Goal: Navigation & Orientation: Find specific page/section

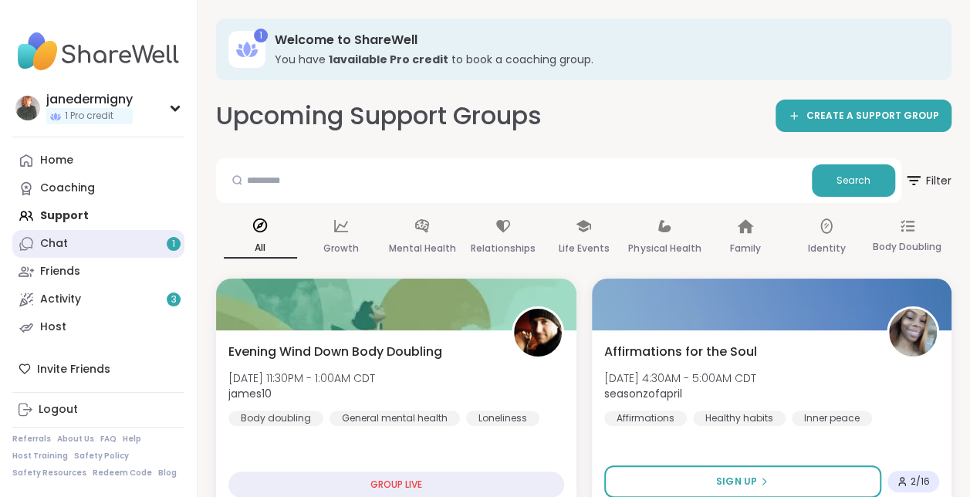
click at [163, 242] on link "Chat 1" at bounding box center [98, 244] width 172 height 28
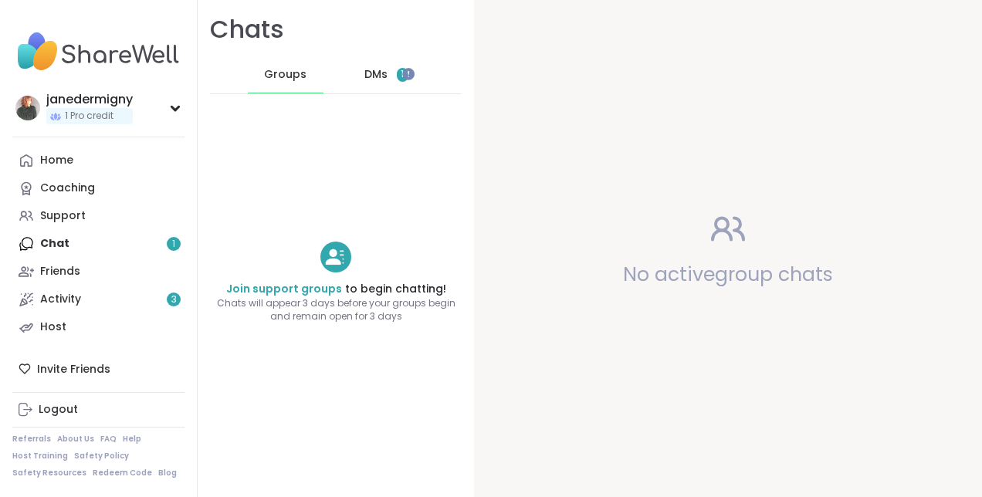
click at [381, 73] on div "DMs 1" at bounding box center [387, 74] width 76 height 37
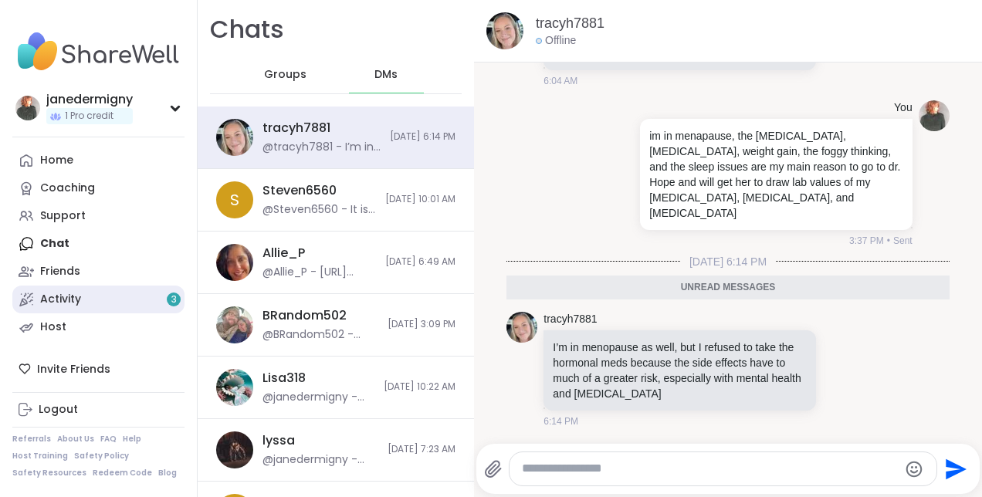
click at [73, 297] on div "Activity 3" at bounding box center [60, 299] width 41 height 15
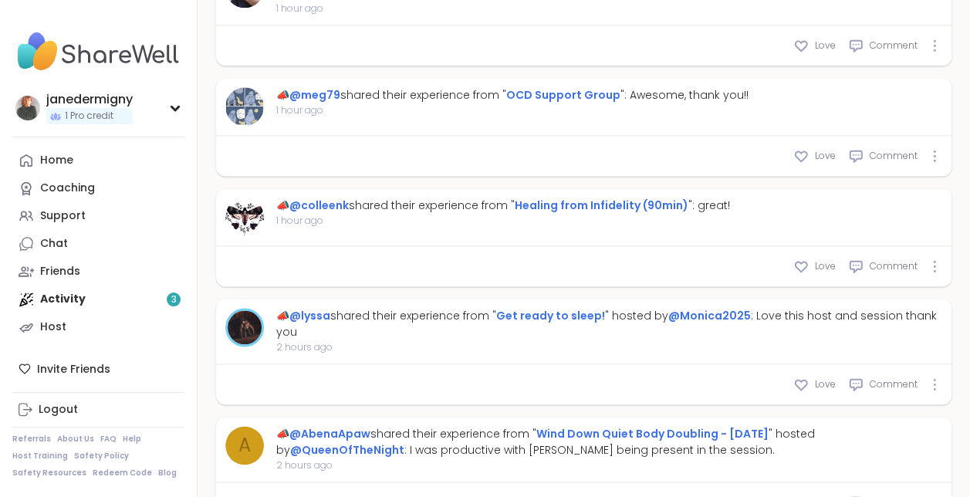
scroll to position [1003, 0]
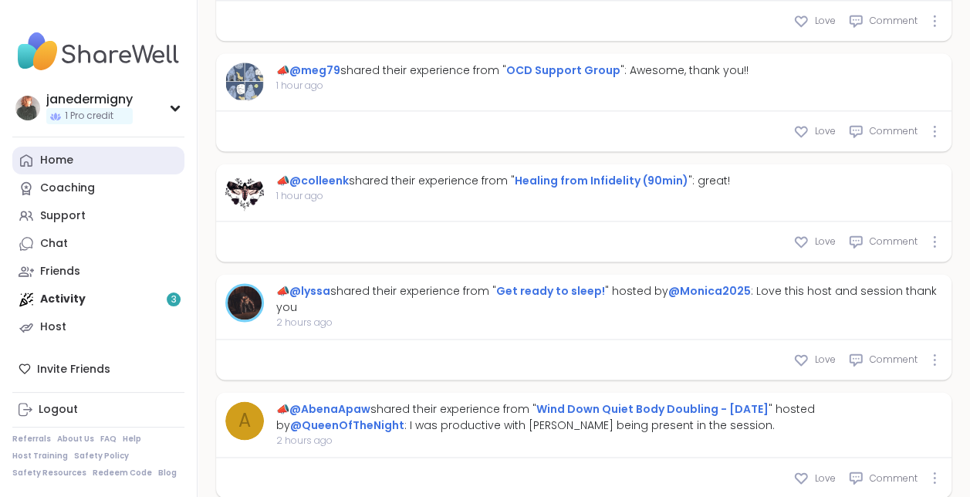
click at [76, 161] on link "Home" at bounding box center [98, 161] width 172 height 28
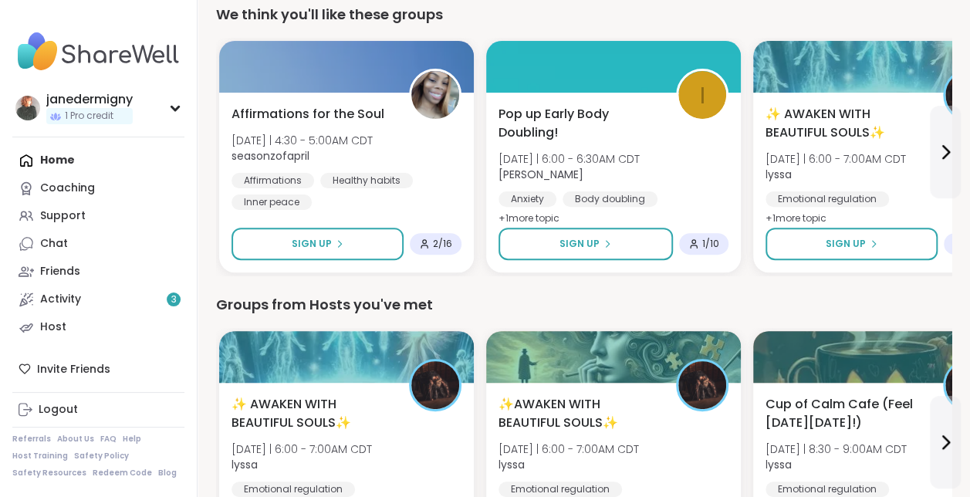
scroll to position [77, 0]
